Goal: Task Accomplishment & Management: Manage account settings

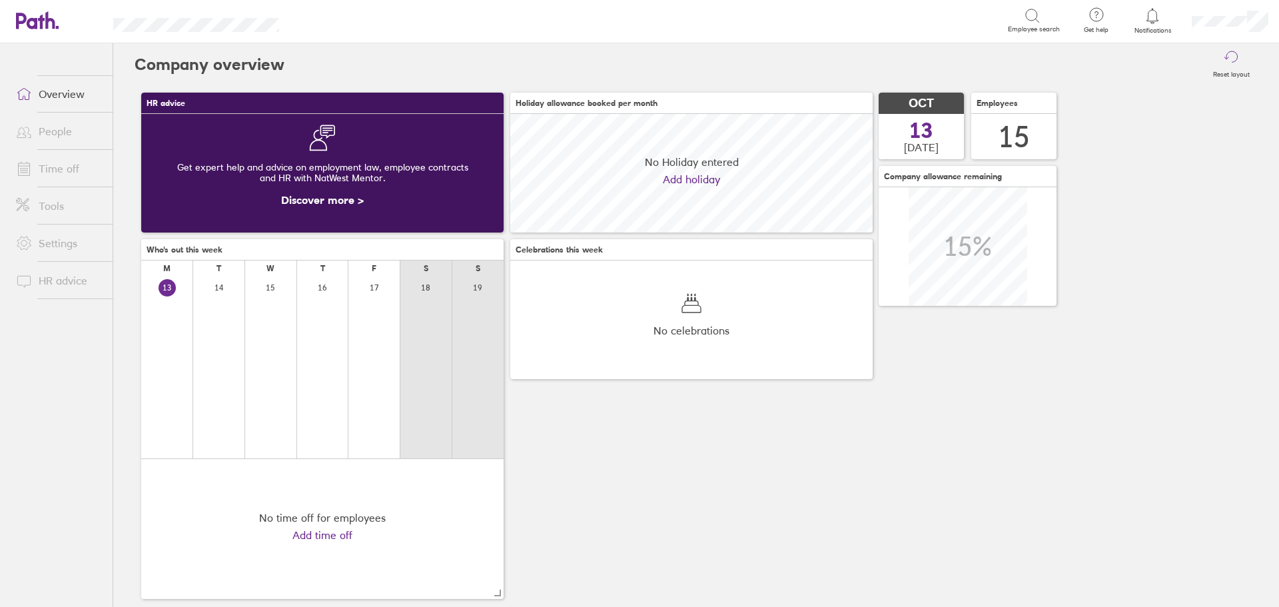
scroll to position [119, 363]
click at [55, 171] on link "Time off" at bounding box center [58, 168] width 107 height 27
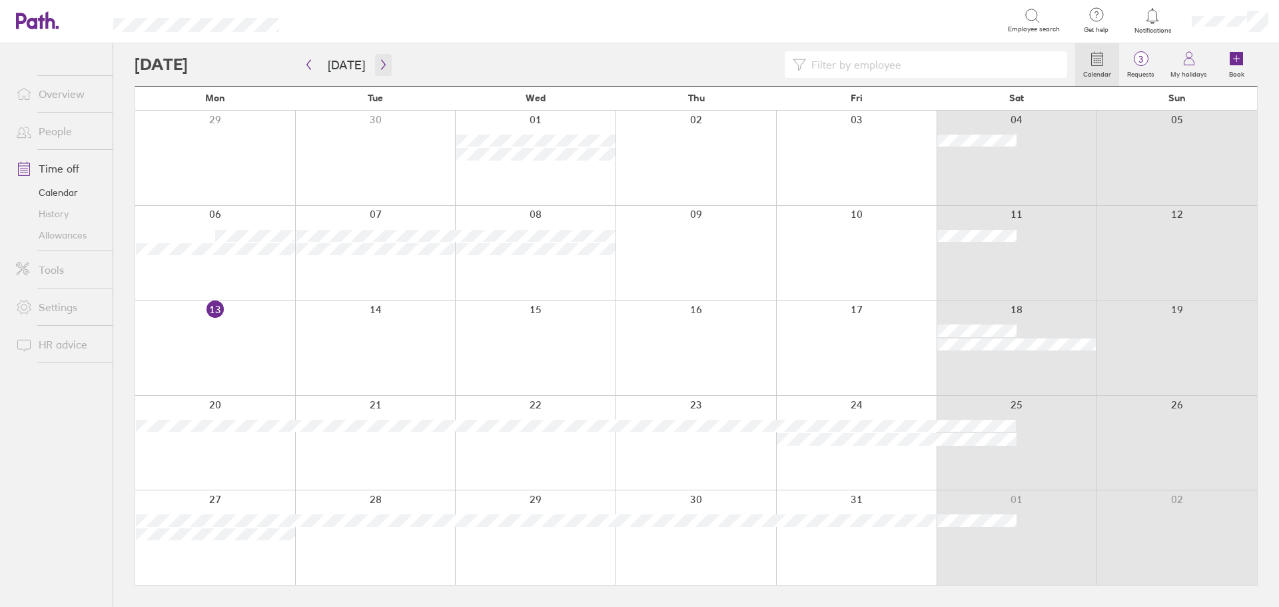
click at [385, 65] on button "button" at bounding box center [383, 65] width 17 height 22
click at [305, 69] on icon "button" at bounding box center [309, 64] width 10 height 11
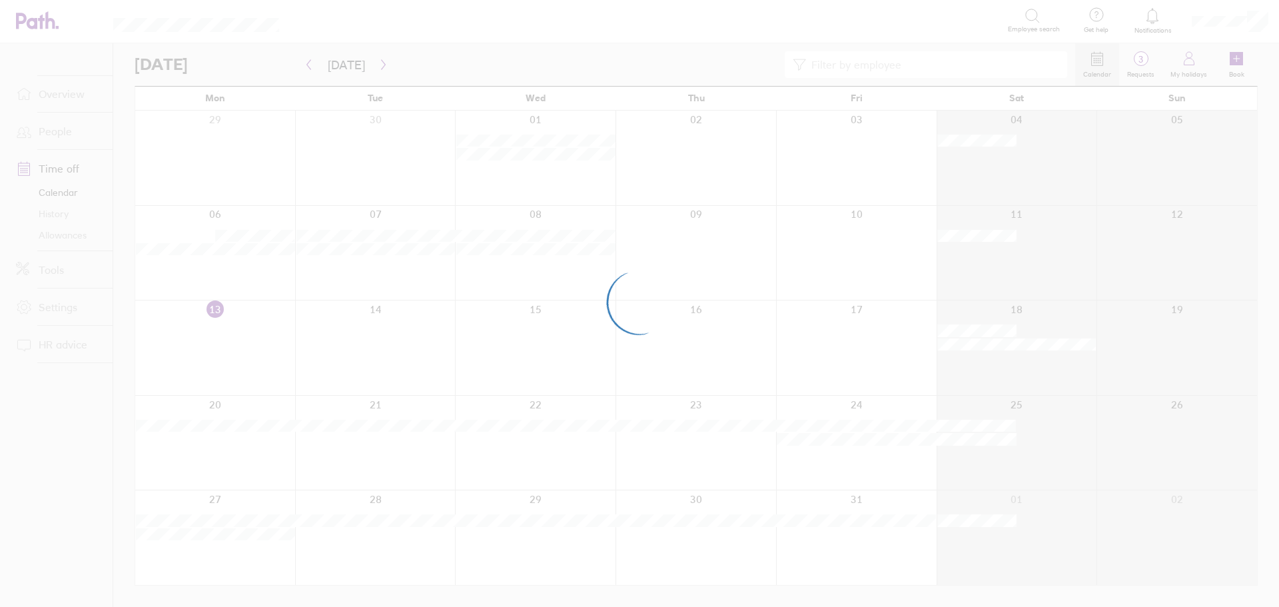
click at [381, 64] on div at bounding box center [639, 303] width 1279 height 607
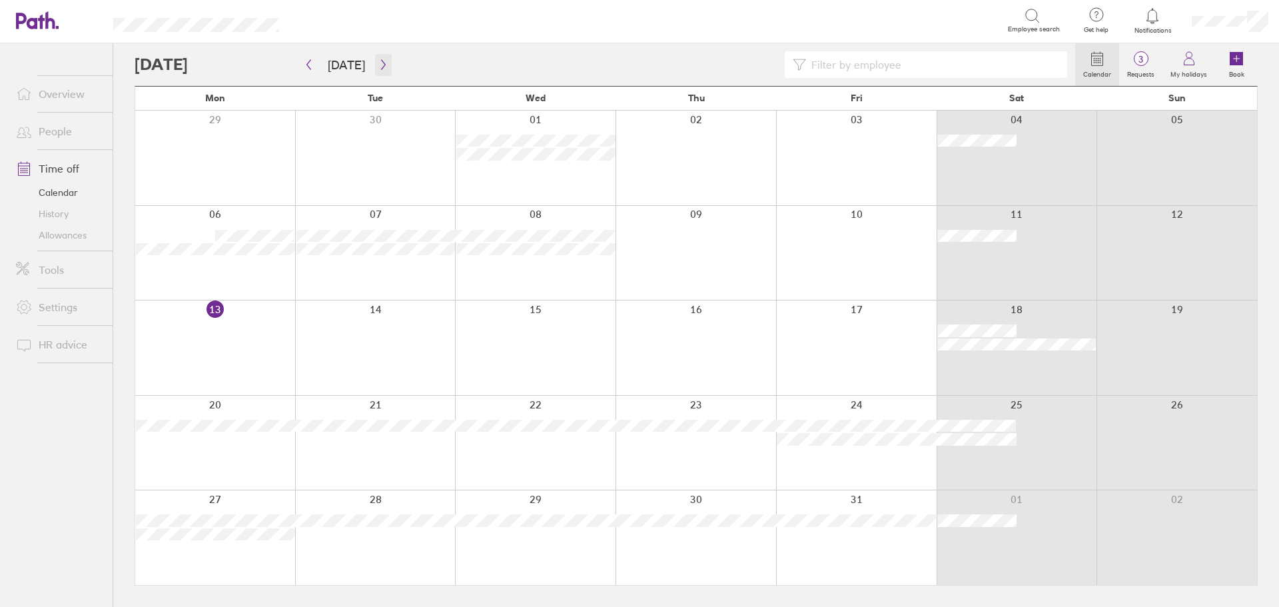
click at [381, 66] on icon "button" at bounding box center [384, 64] width 10 height 11
